Goal: Information Seeking & Learning: Check status

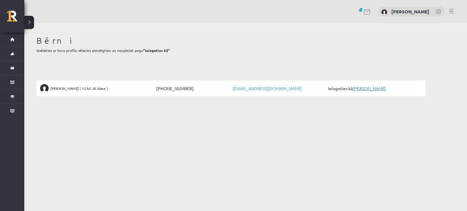
click at [366, 87] on link "[PERSON_NAME]" at bounding box center [369, 88] width 33 height 5
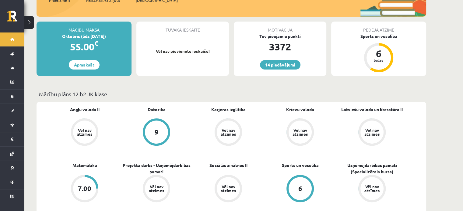
scroll to position [213, 0]
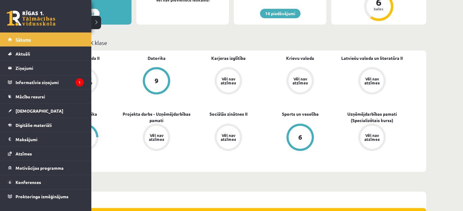
click at [33, 39] on link "Sākums" at bounding box center [46, 40] width 76 height 14
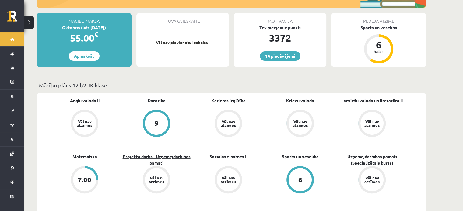
scroll to position [182, 0]
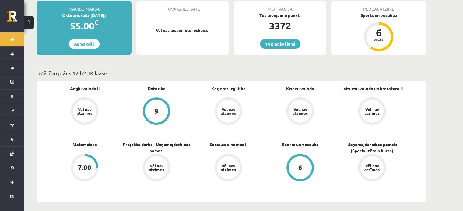
click at [78, 163] on div "7.00" at bounding box center [84, 167] width 23 height 23
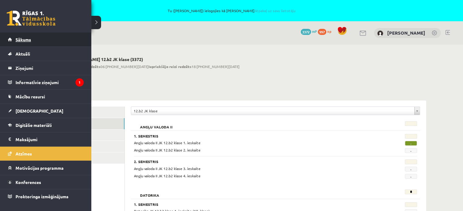
click at [35, 41] on link "Sākums" at bounding box center [46, 40] width 76 height 14
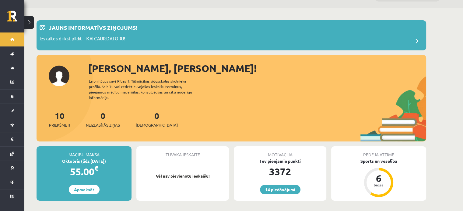
scroll to position [122, 0]
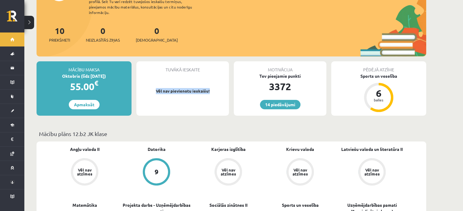
drag, startPoint x: 145, startPoint y: 83, endPoint x: 217, endPoint y: 88, distance: 71.3
click at [217, 88] on p "Vēl nav pievienotu ieskaišu!" at bounding box center [182, 91] width 86 height 6
click at [425, 95] on div "Pēdējā atzīme Sports un veselība 6 balles" at bounding box center [378, 88] width 95 height 54
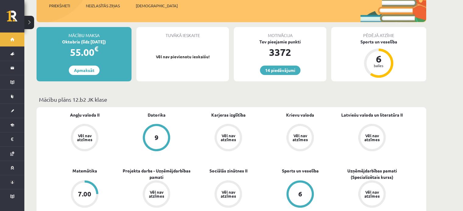
scroll to position [182, 0]
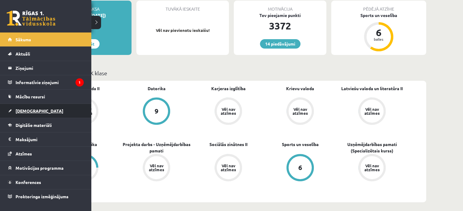
click at [26, 110] on span "[DEMOGRAPHIC_DATA]" at bounding box center [40, 110] width 48 height 5
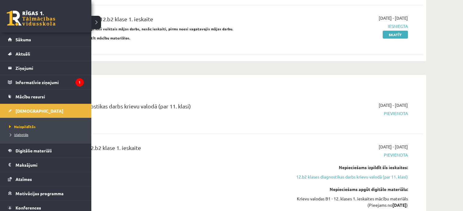
click at [22, 133] on span "Izlabotās" at bounding box center [18, 134] width 21 height 5
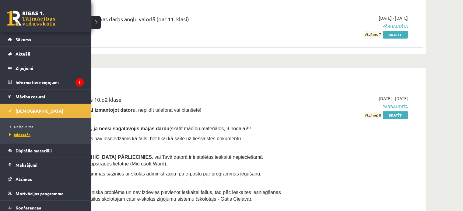
click at [24, 134] on span "Izlabotās" at bounding box center [19, 134] width 23 height 5
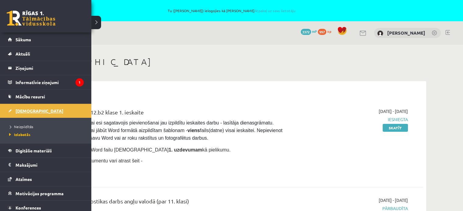
click at [23, 111] on span "[DEMOGRAPHIC_DATA]" at bounding box center [40, 110] width 48 height 5
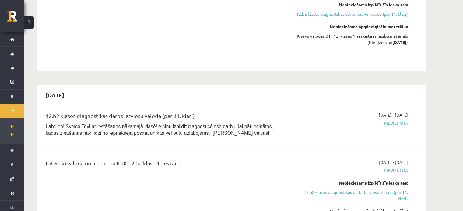
scroll to position [395, 0]
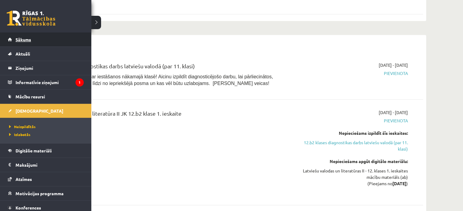
click at [33, 43] on link "Sākums" at bounding box center [46, 40] width 76 height 14
